Goal: Information Seeking & Learning: Learn about a topic

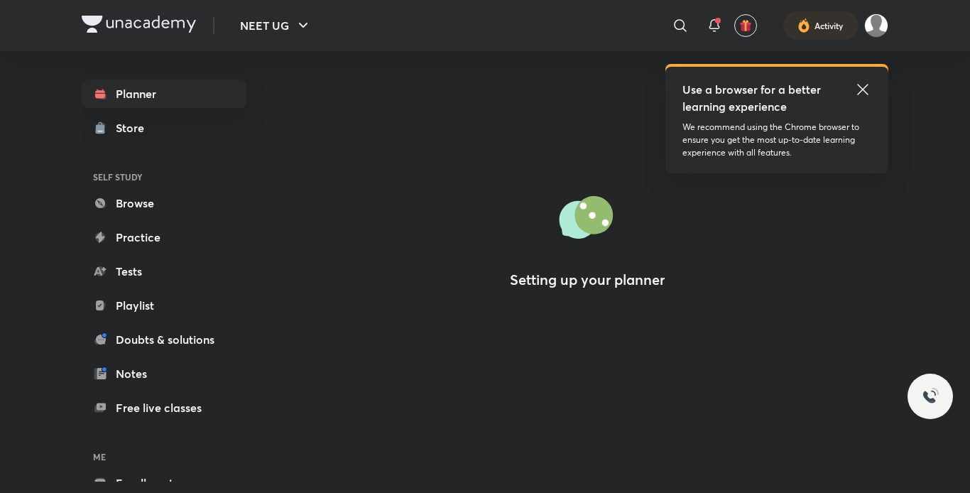
click at [862, 91] on icon at bounding box center [863, 89] width 11 height 11
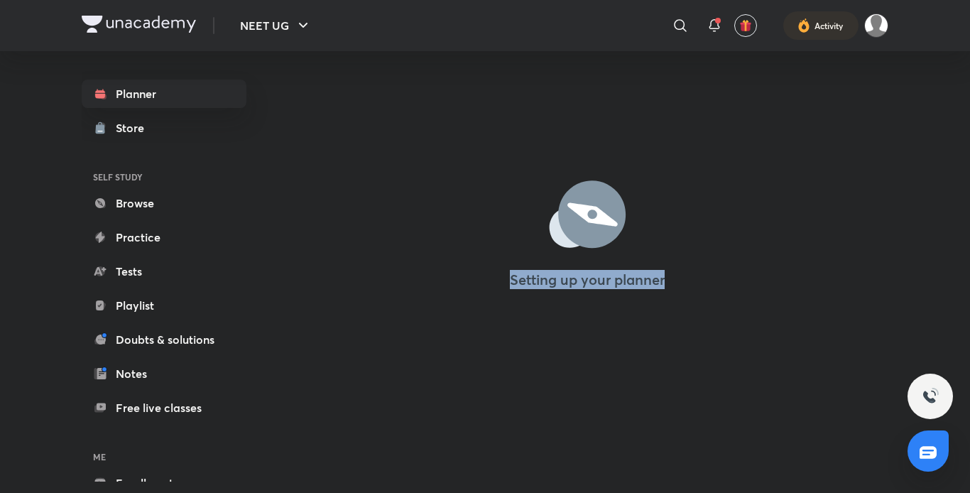
click at [727, 278] on div "Setting up your planner" at bounding box center [587, 223] width 602 height 442
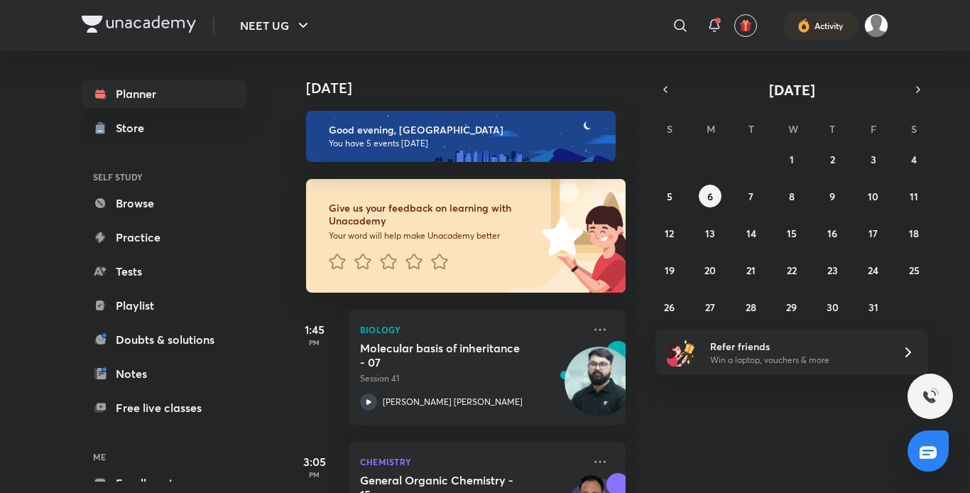
scroll to position [482, 0]
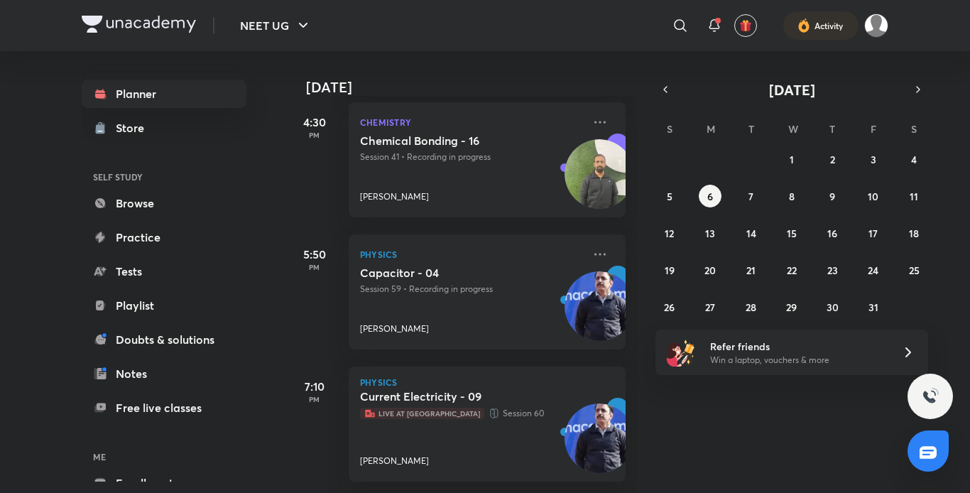
click at [445, 434] on div "Current Electricity - 09 Live at Centre Session 60 [PERSON_NAME]" at bounding box center [471, 428] width 223 height 78
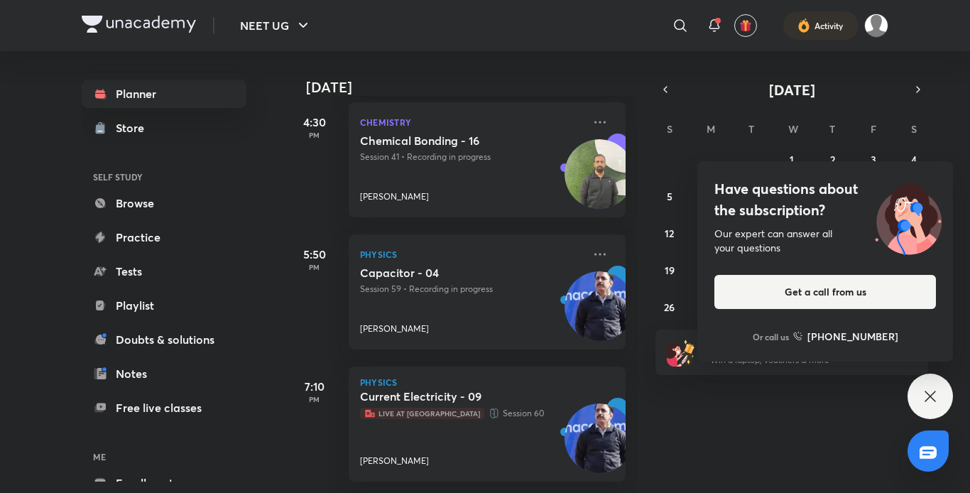
click at [433, 408] on span "Live at [GEOGRAPHIC_DATA]" at bounding box center [422, 413] width 124 height 11
click at [459, 406] on p "Live at Centre Session 60" at bounding box center [471, 413] width 223 height 14
click at [588, 421] on img at bounding box center [600, 439] width 70 height 70
click at [592, 247] on icon at bounding box center [600, 254] width 17 height 17
click at [641, 302] on icon at bounding box center [637, 308] width 14 height 14
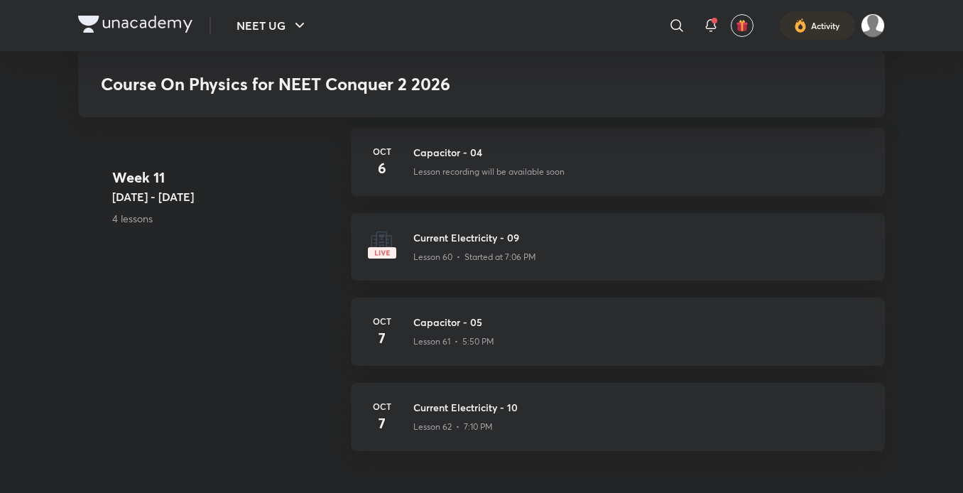
scroll to position [6185, 0]
click at [494, 231] on h3 "Current Electricity - 09" at bounding box center [640, 234] width 455 height 15
click at [405, 252] on div "Current Electricity - 09 Lesson 60 • Started at 7:06 PM" at bounding box center [618, 243] width 534 height 67
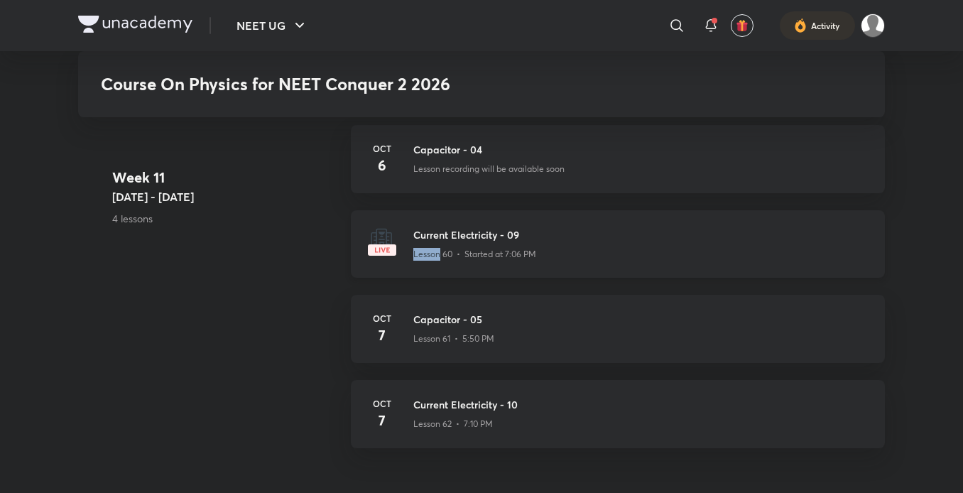
click at [405, 252] on div "Current Electricity - 09 Lesson 60 • Started at 7:06 PM" at bounding box center [618, 243] width 534 height 67
click at [386, 246] on img at bounding box center [382, 241] width 28 height 28
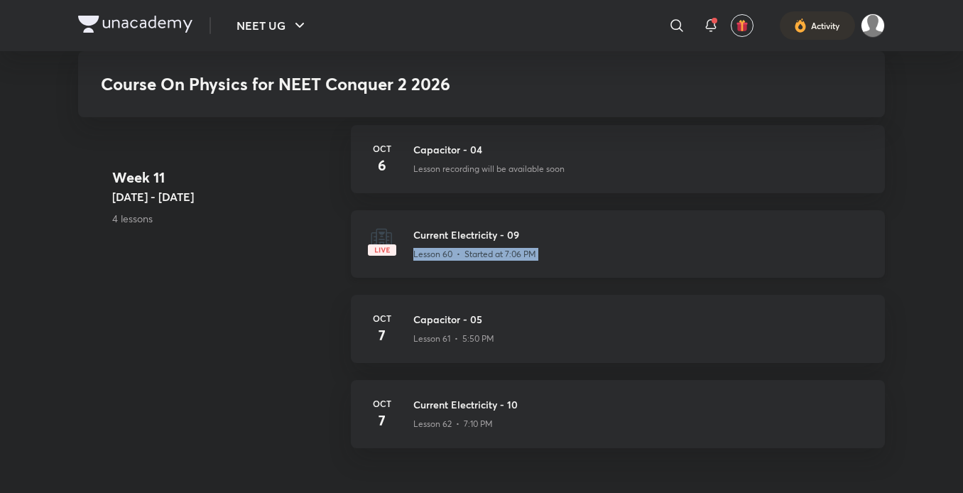
click at [386, 246] on img at bounding box center [382, 241] width 28 height 28
drag, startPoint x: 386, startPoint y: 246, endPoint x: 664, endPoint y: 252, distance: 277.2
click at [664, 252] on div "Current Electricity - 09 Lesson 60 • Started at 7:06 PM" at bounding box center [618, 243] width 534 height 67
click at [664, 252] on div "Lesson 60 • Started at 7:06 PM" at bounding box center [640, 251] width 455 height 18
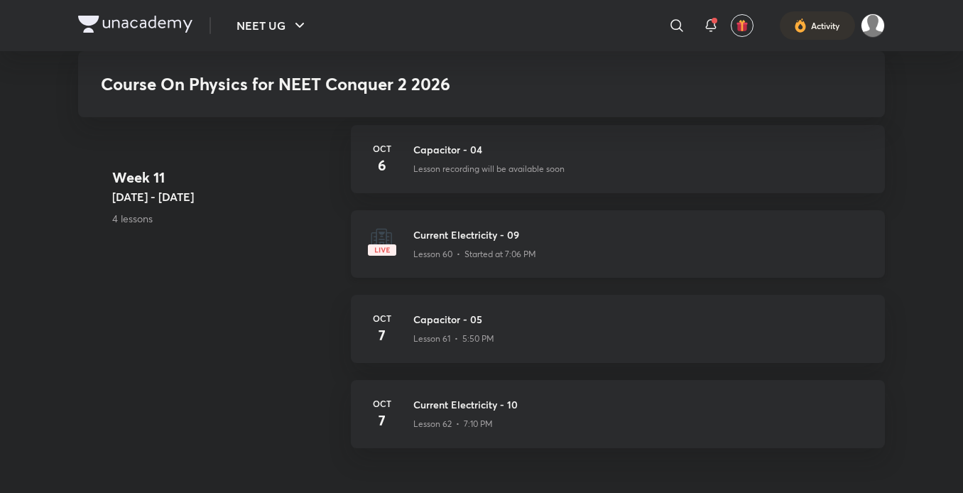
click at [664, 252] on div "Lesson 60 • Started at 7:06 PM" at bounding box center [640, 251] width 455 height 18
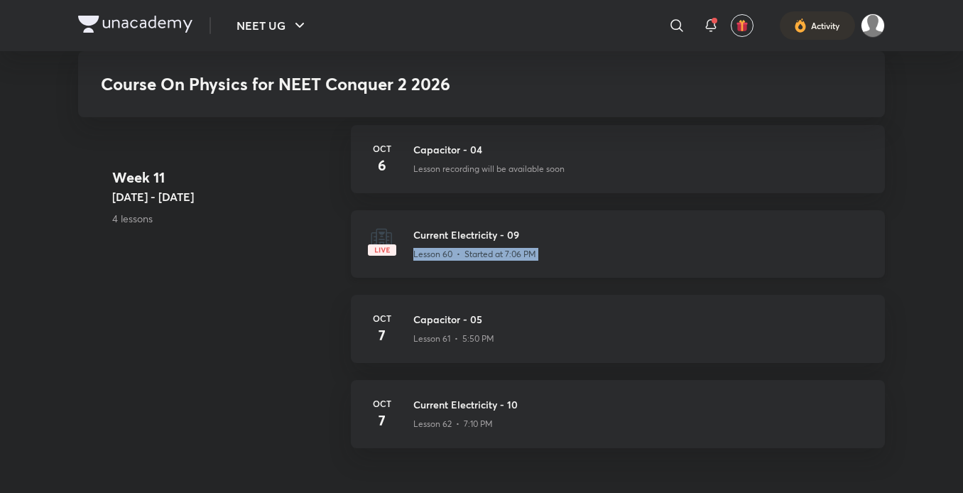
click at [664, 252] on div "Lesson 60 • Started at 7:06 PM" at bounding box center [640, 251] width 455 height 18
